Goal: Task Accomplishment & Management: Manage account settings

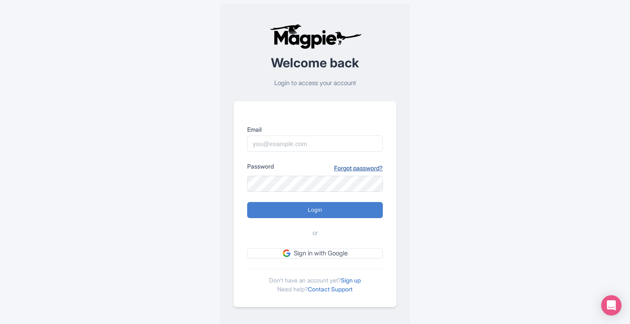
click at [362, 167] on link "Forgot password?" at bounding box center [358, 168] width 49 height 9
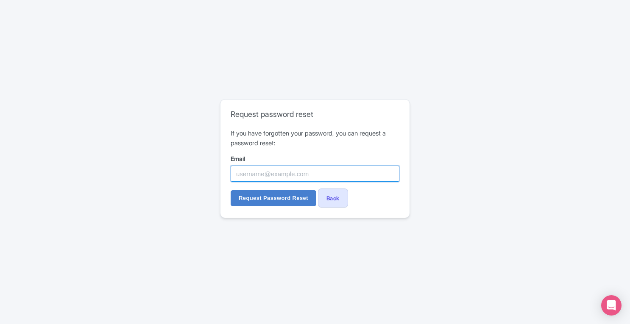
click at [294, 177] on input "Email" at bounding box center [315, 174] width 169 height 16
paste input "aHanle@tishmanspeyer.com"
type input "aHanle@tishmanspeyer.com"
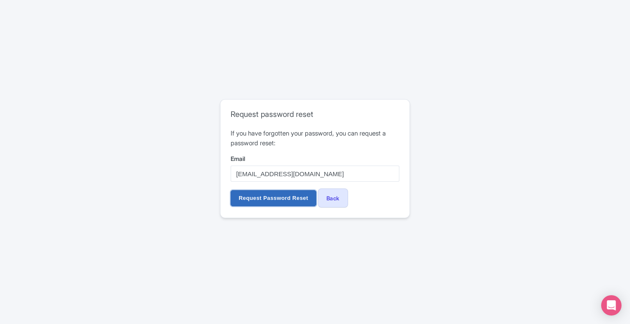
click at [277, 198] on input "Request Password Reset" at bounding box center [274, 198] width 86 height 16
